Goal: Find specific page/section: Find specific page/section

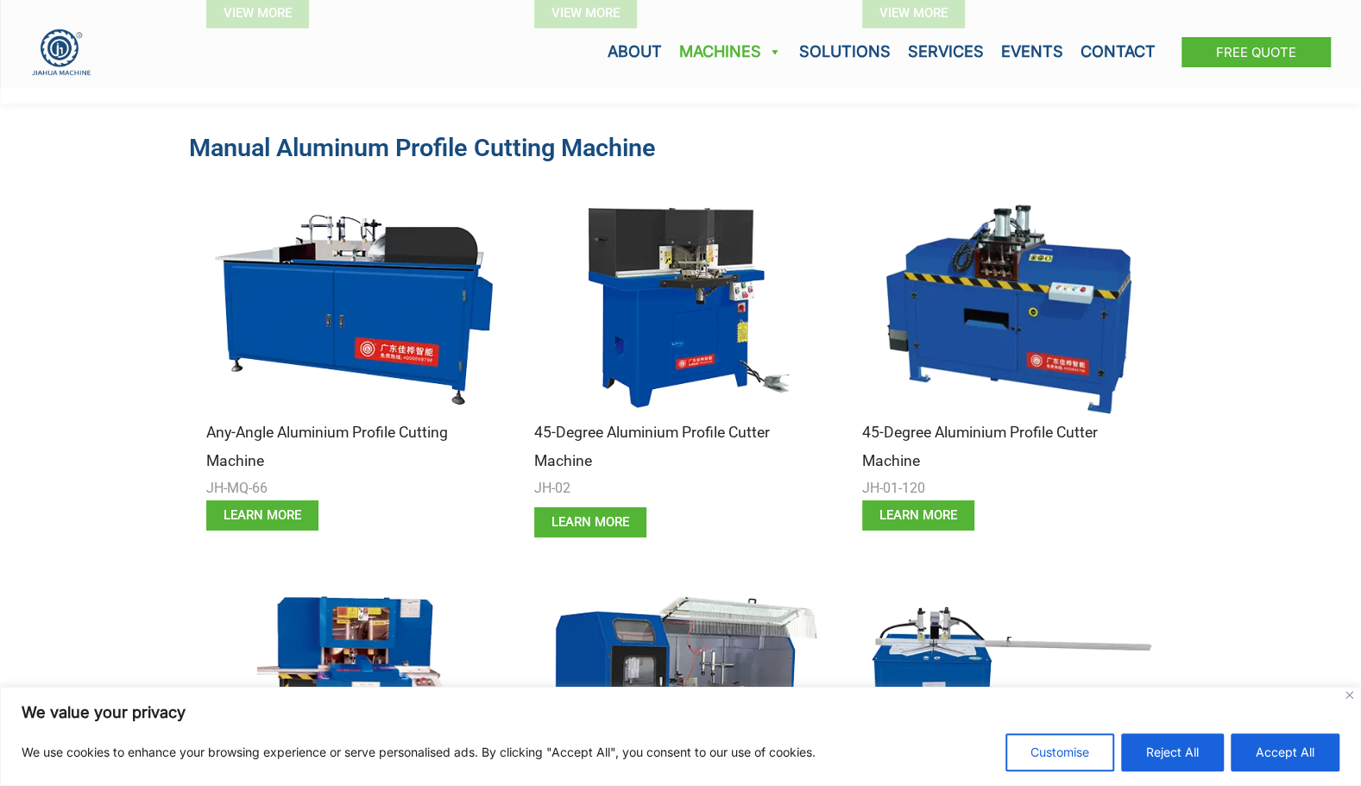
scroll to position [3537, 0]
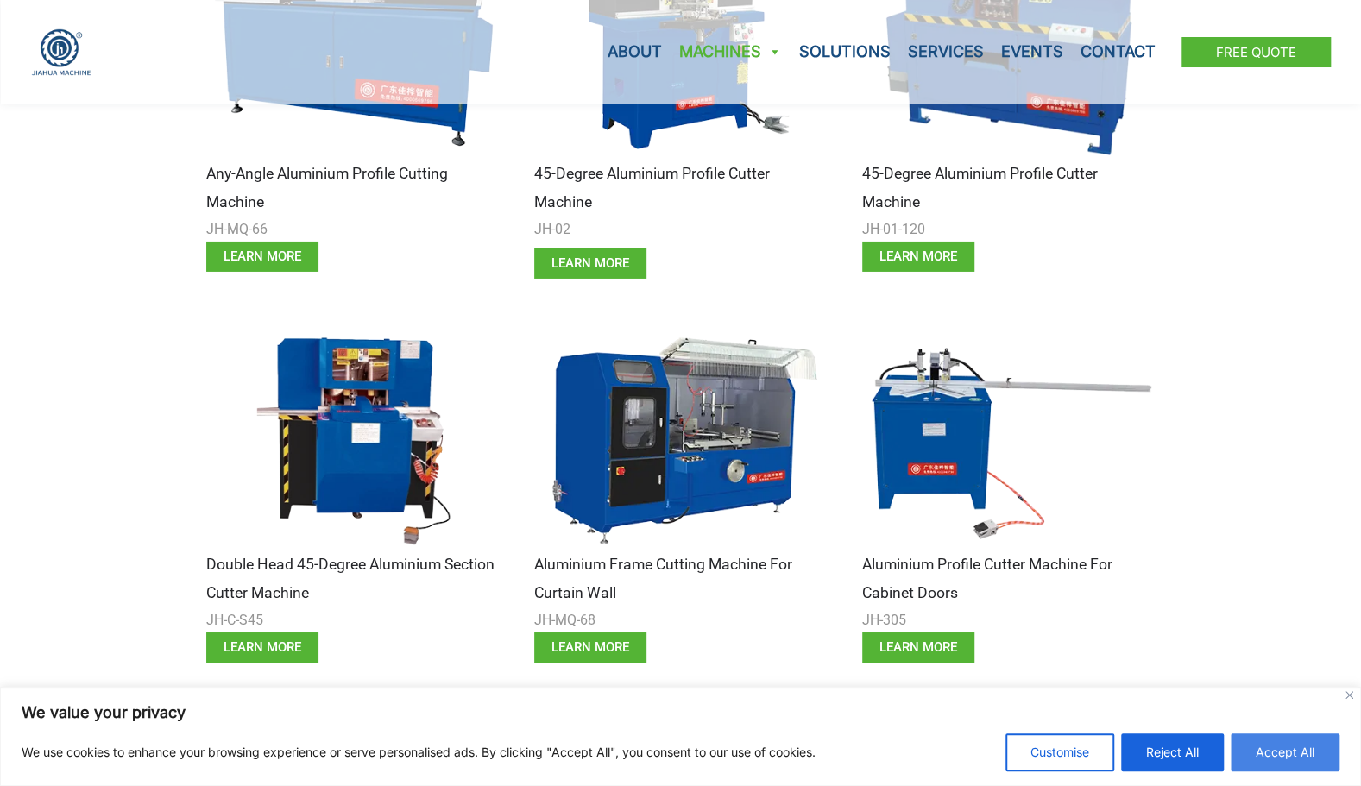
click at [1287, 754] on button "Accept All" at bounding box center [1284, 752] width 109 height 38
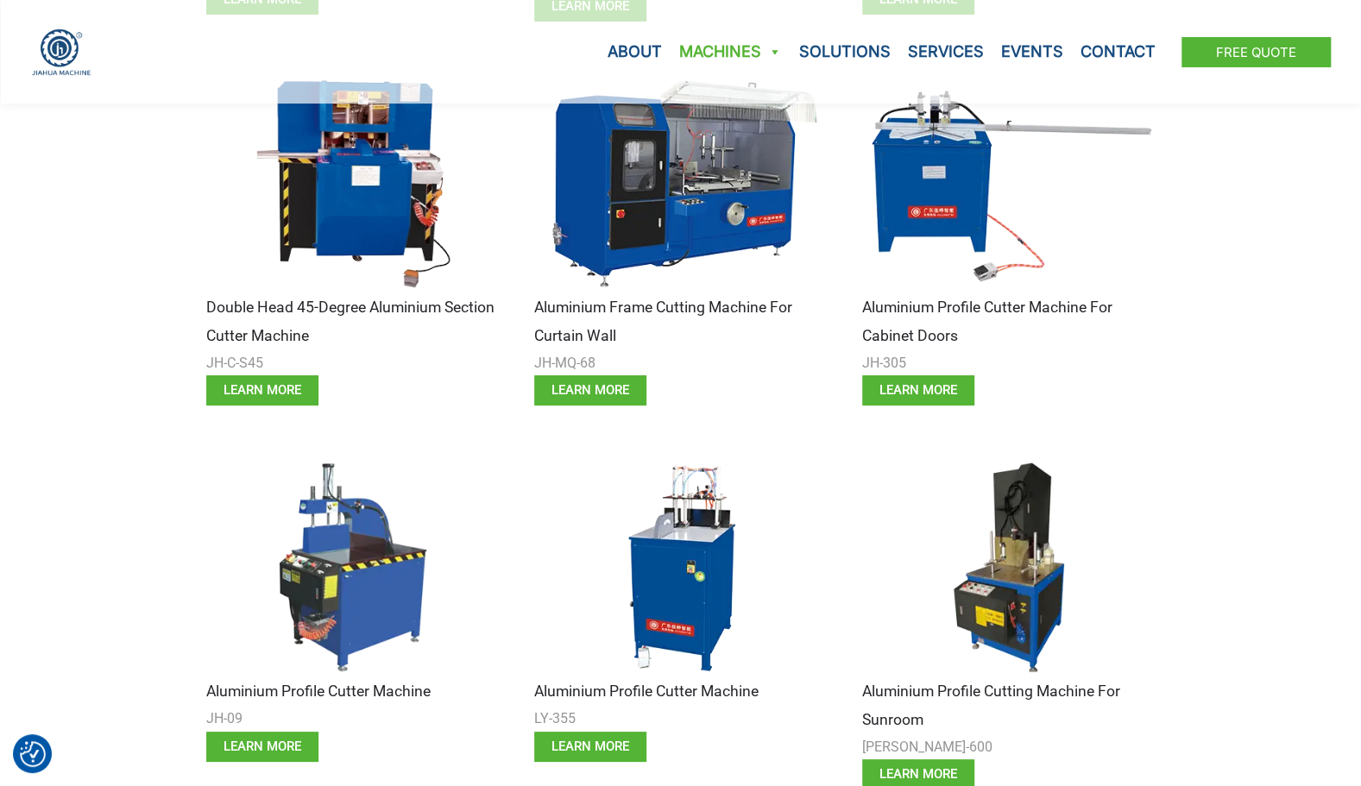
scroll to position [3796, 0]
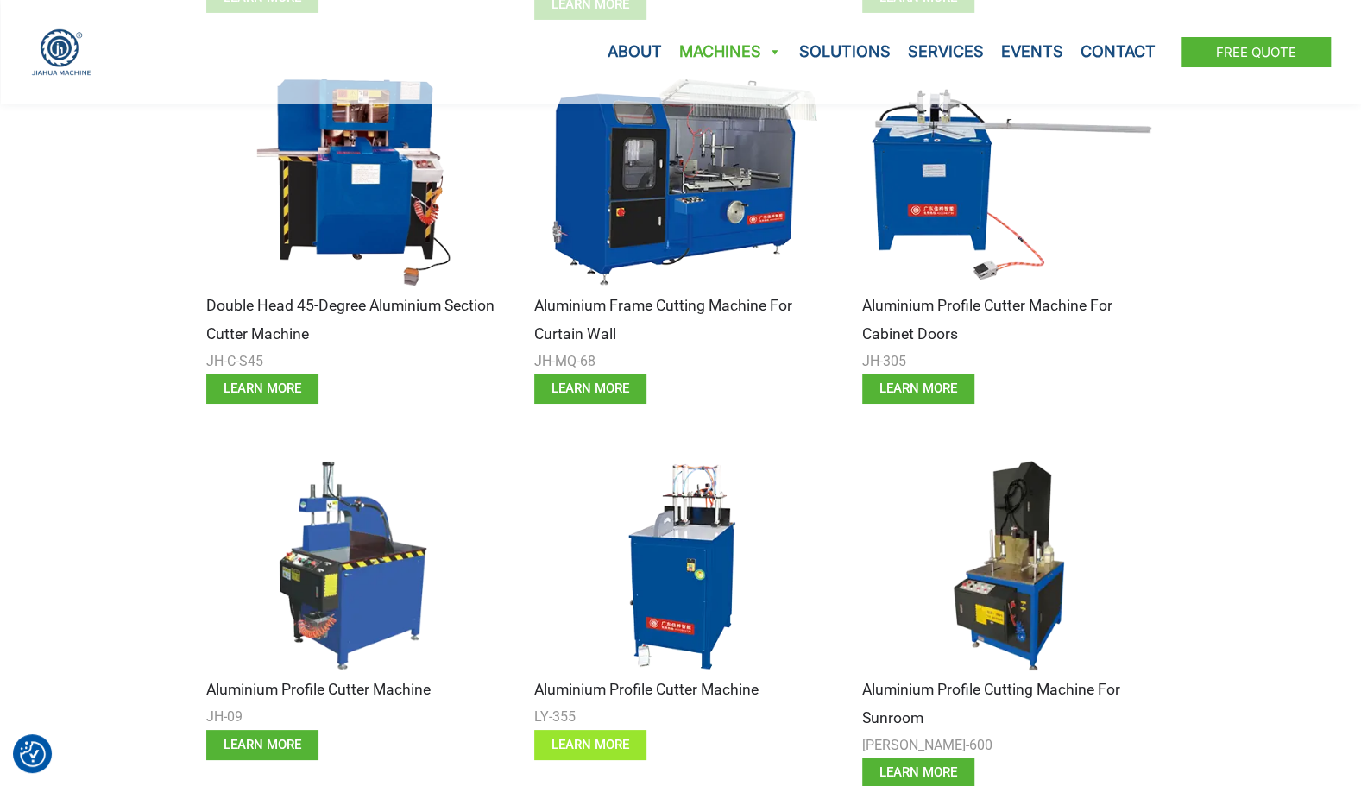
click at [632, 740] on link "learn more" at bounding box center [590, 745] width 112 height 30
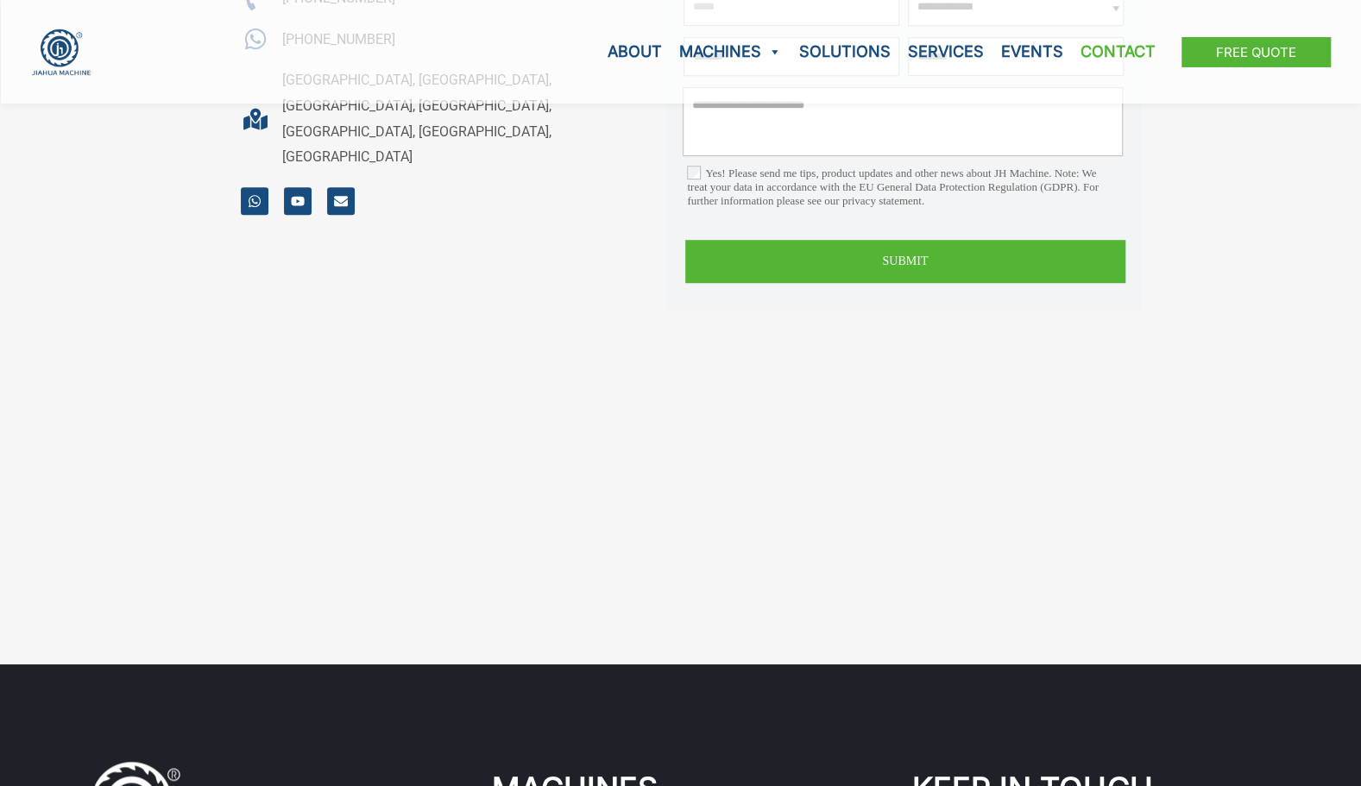
scroll to position [604, 0]
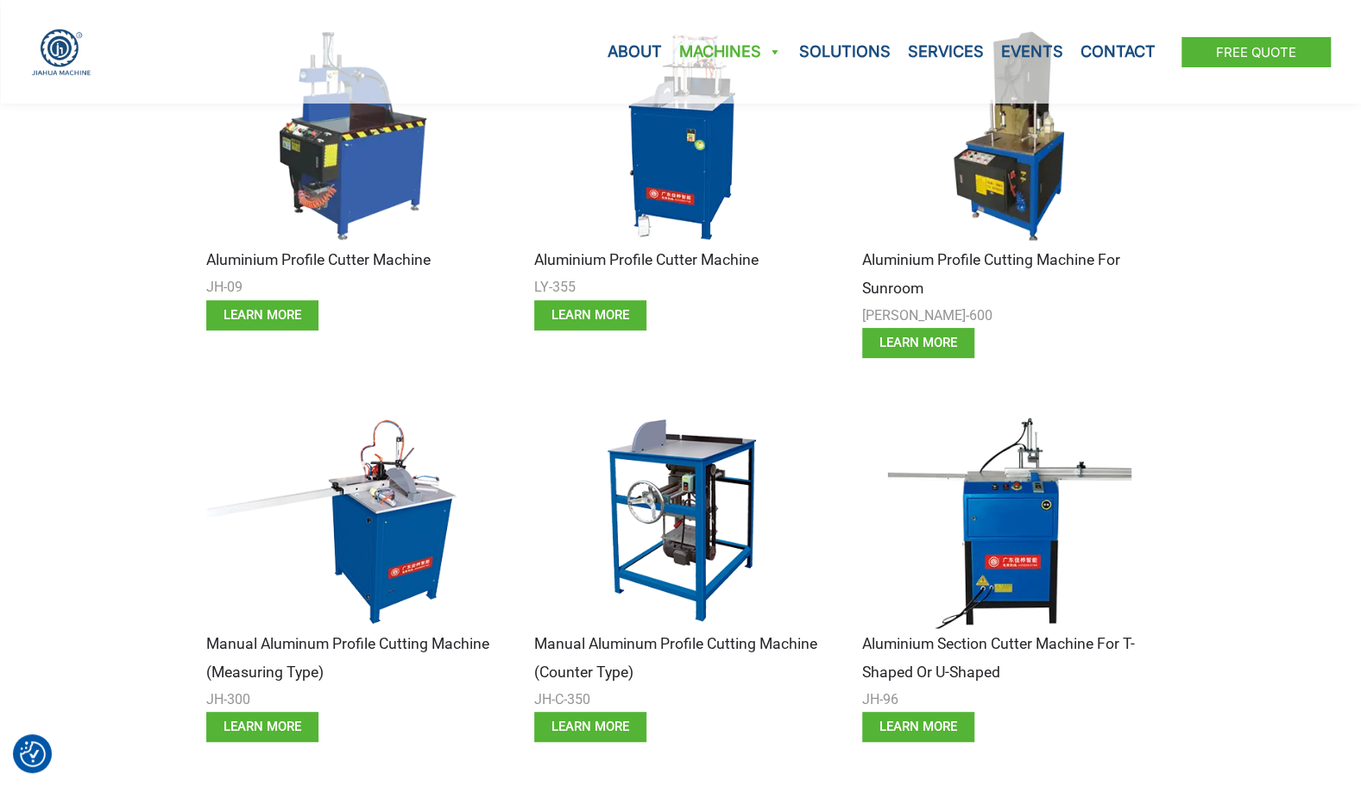
scroll to position [4229, 0]
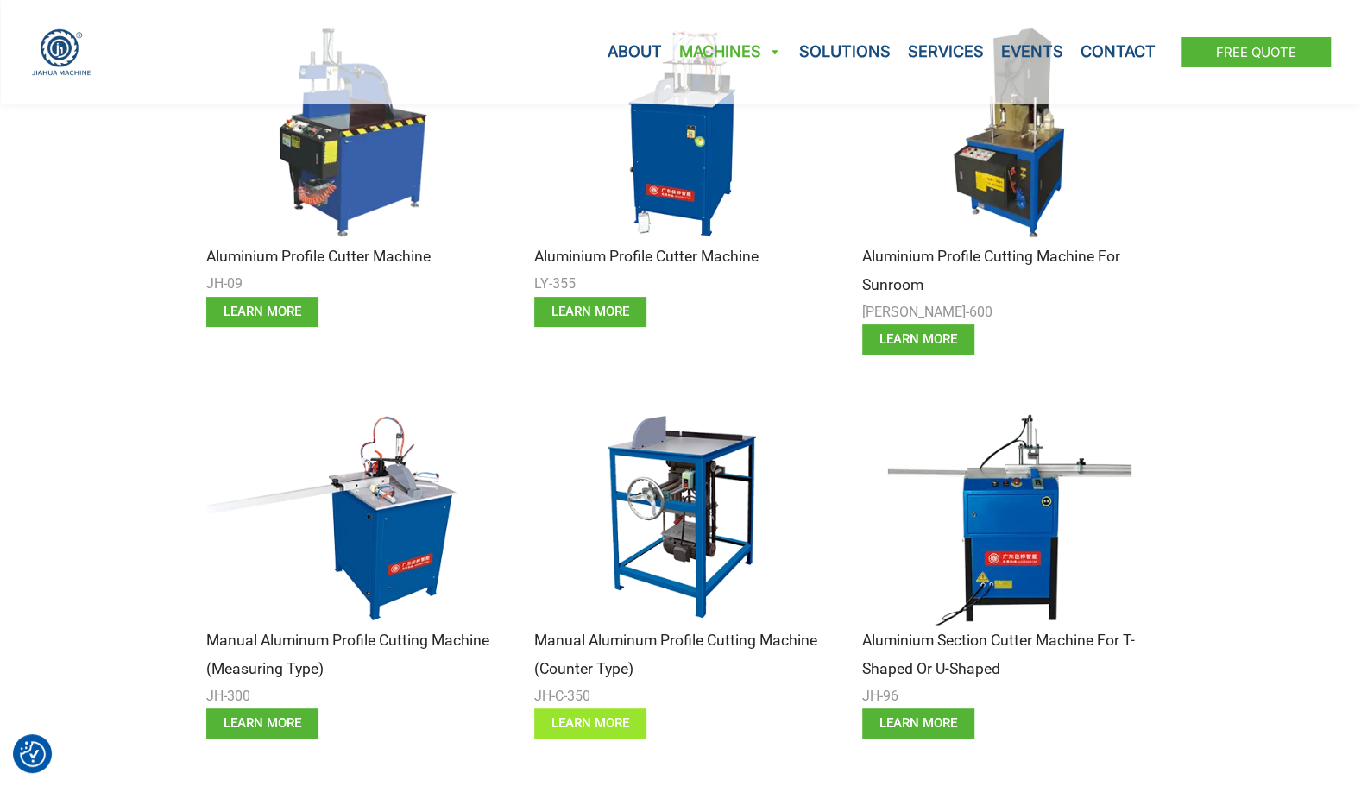
click at [594, 714] on link "learn more" at bounding box center [590, 723] width 112 height 30
click at [1009, 510] on img at bounding box center [1008, 516] width 293 height 220
click at [954, 721] on span "learn more" at bounding box center [918, 723] width 78 height 13
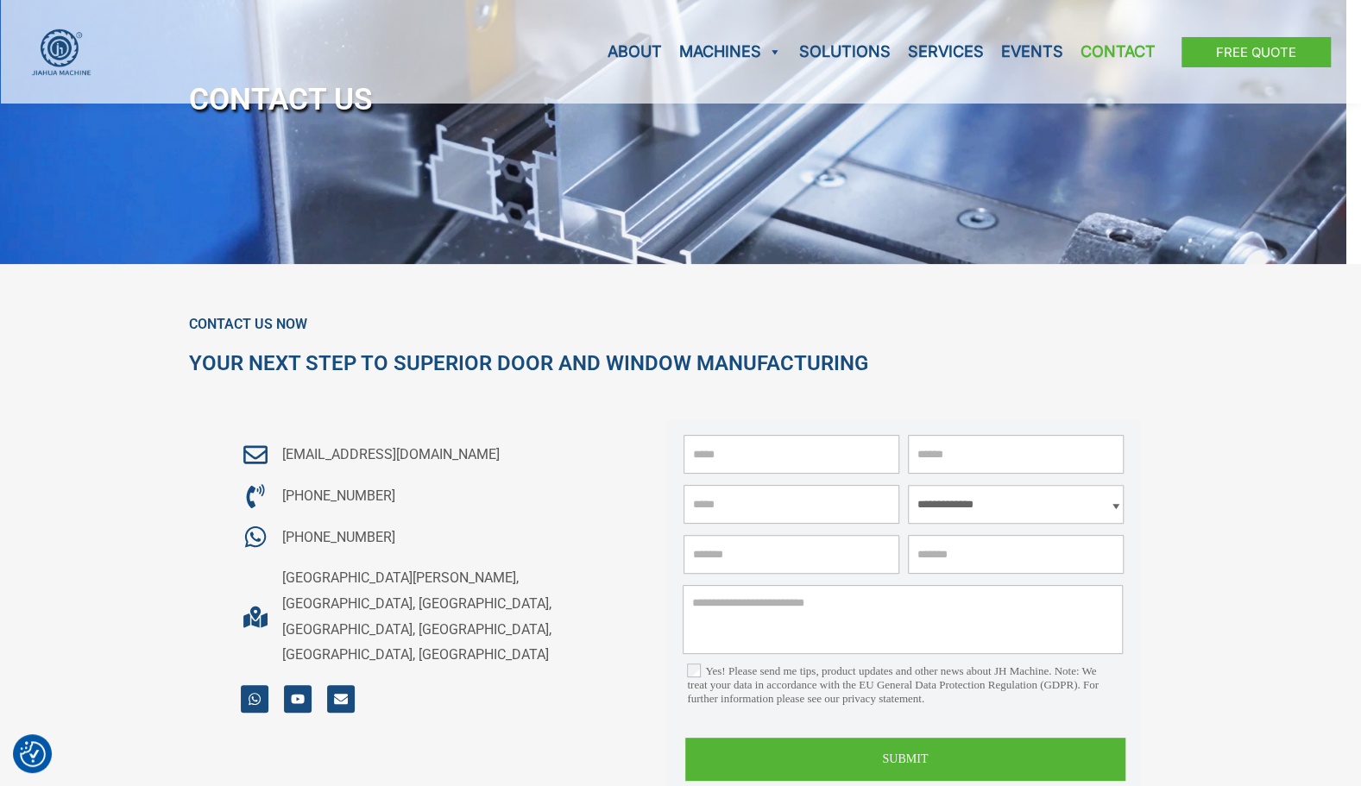
scroll to position [431, 0]
